Goal: Information Seeking & Learning: Learn about a topic

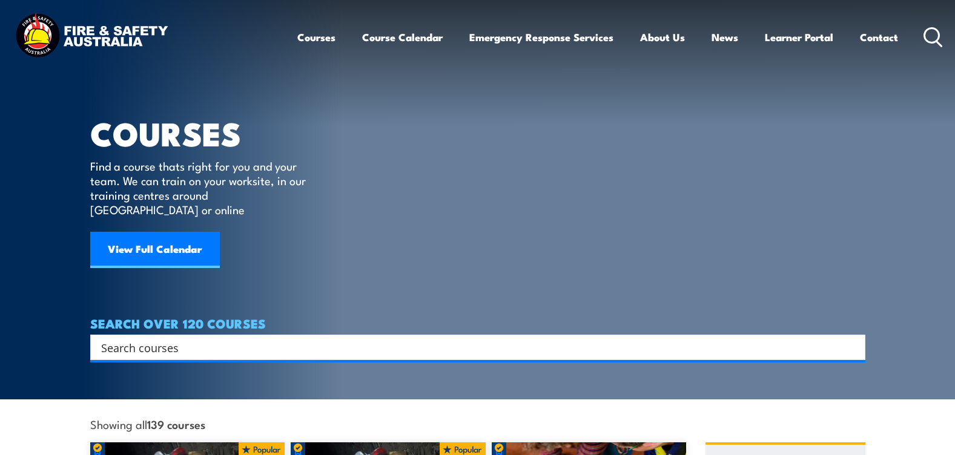
click at [193, 338] on input "Search input" at bounding box center [469, 347] width 737 height 18
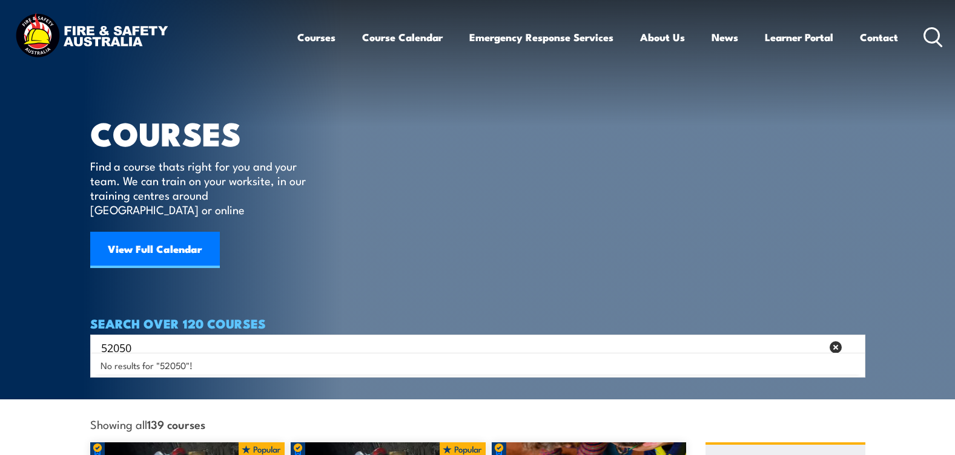
type input "52050"
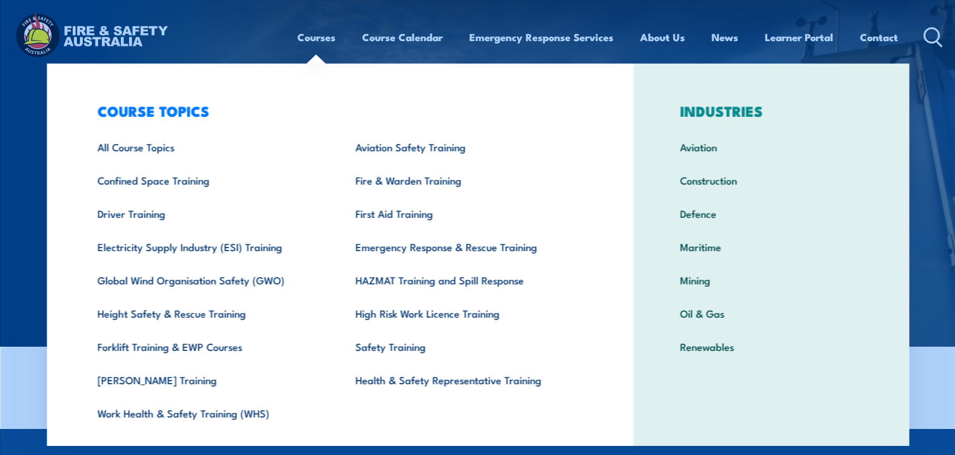
click at [321, 36] on link "Courses" at bounding box center [316, 37] width 38 height 32
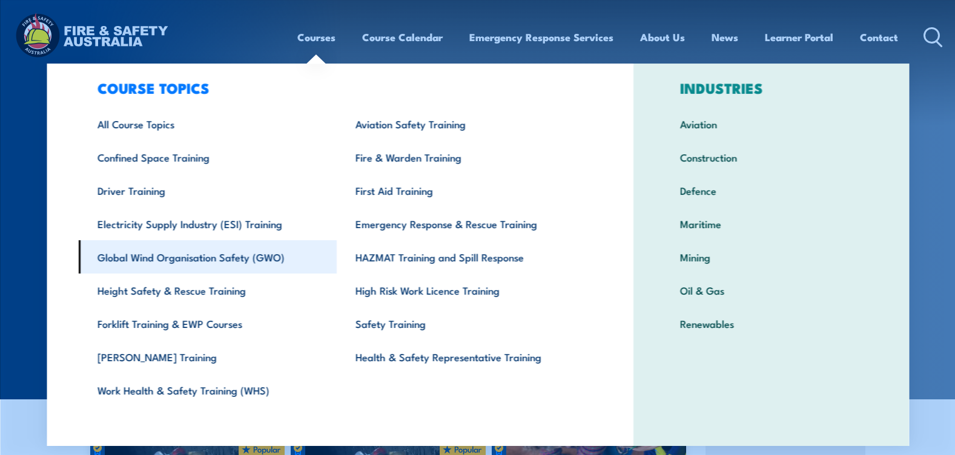
scroll to position [29, 0]
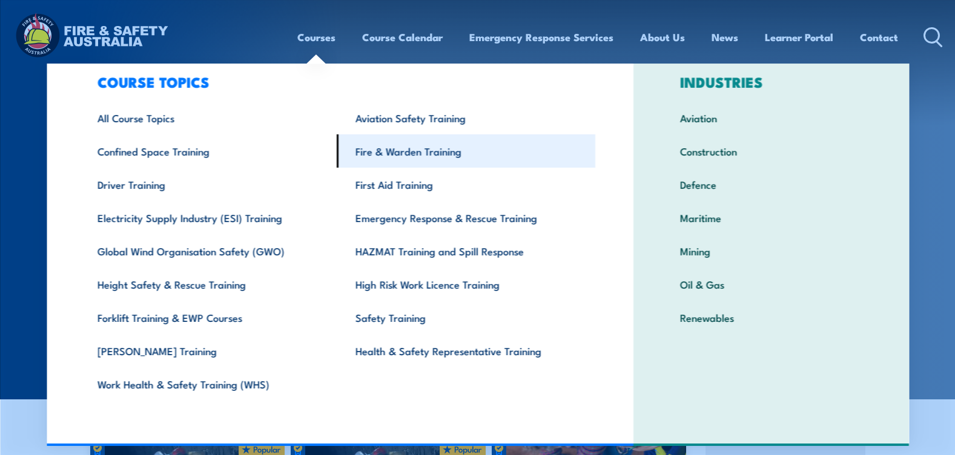
click at [419, 149] on link "Fire & Warden Training" at bounding box center [466, 150] width 259 height 33
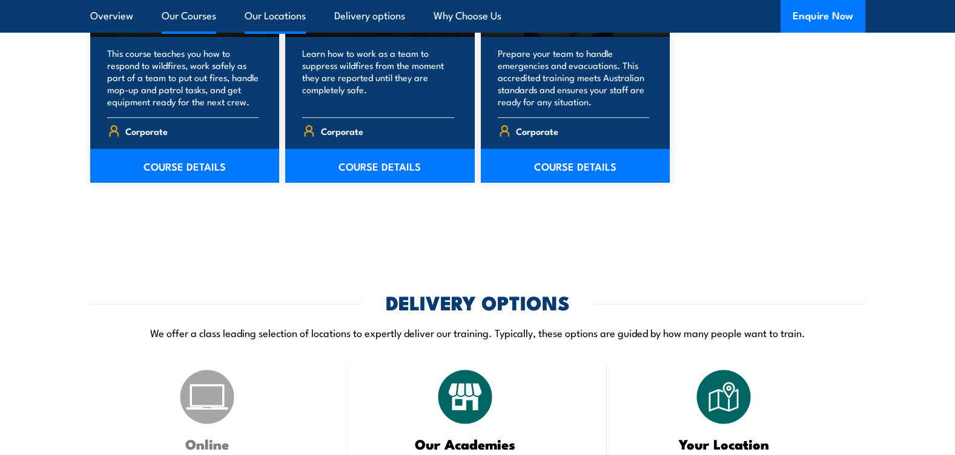
scroll to position [1857, 0]
